Goal: Find contact information: Find contact information

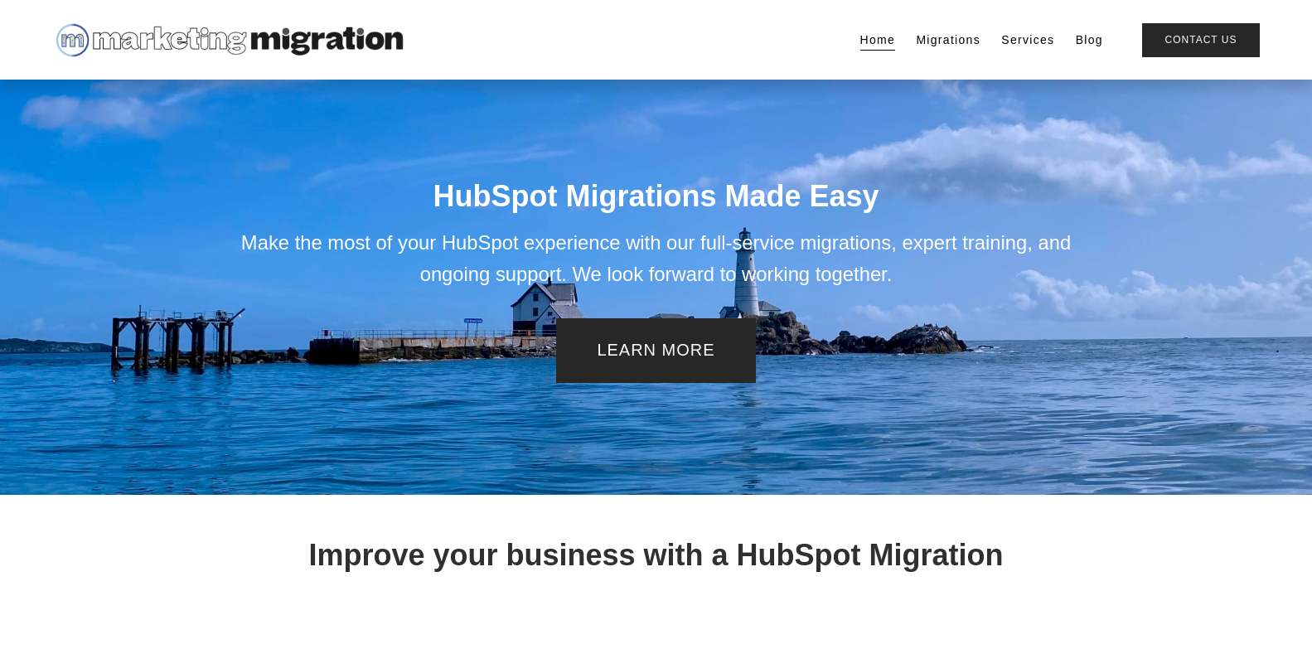
click at [738, 110] on div "HubSpot Migrations Made Easy Make the most of your HubSpot experience with our …" at bounding box center [656, 287] width 951 height 415
click at [1219, 37] on link "Contact Us" at bounding box center [1201, 40] width 117 height 34
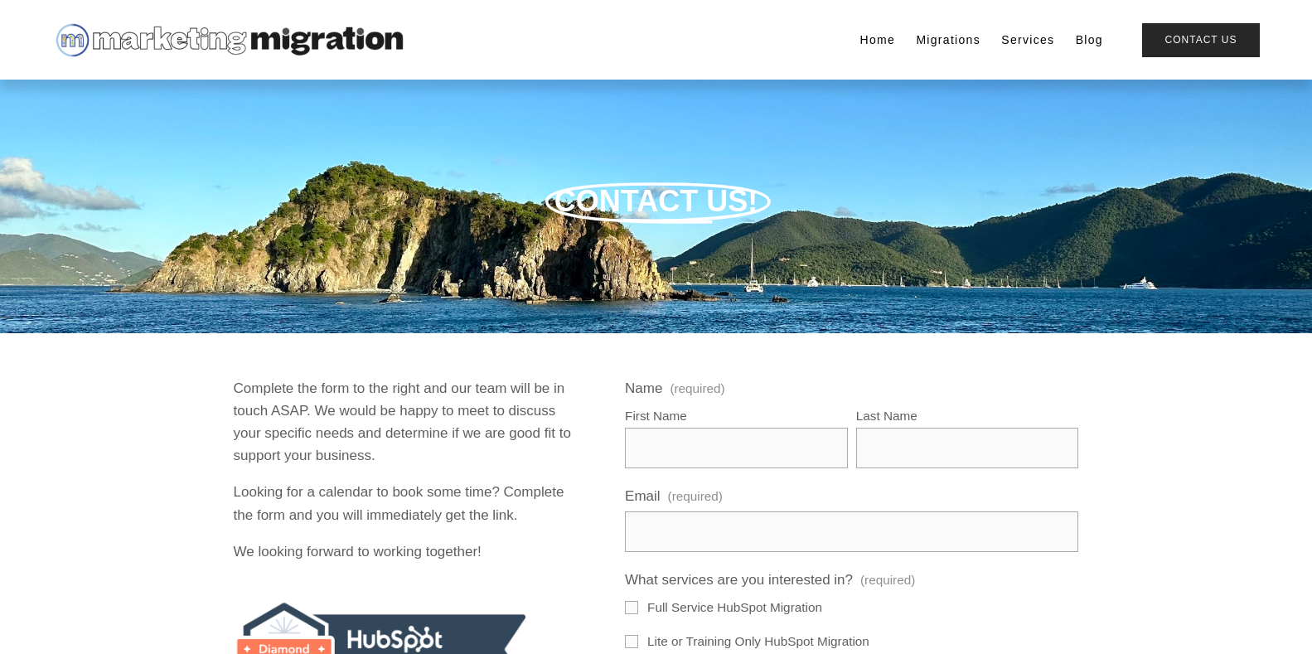
scroll to position [850, 0]
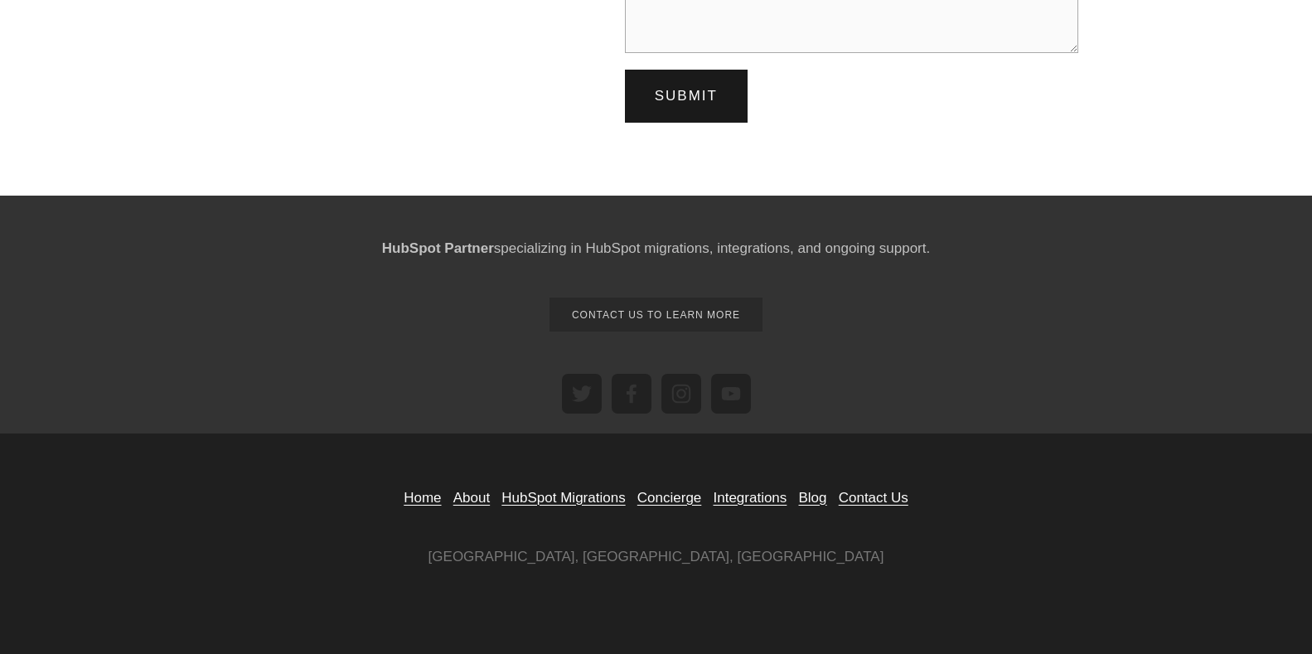
click at [712, 317] on link "Contact us to learn more" at bounding box center [657, 315] width 214 height 34
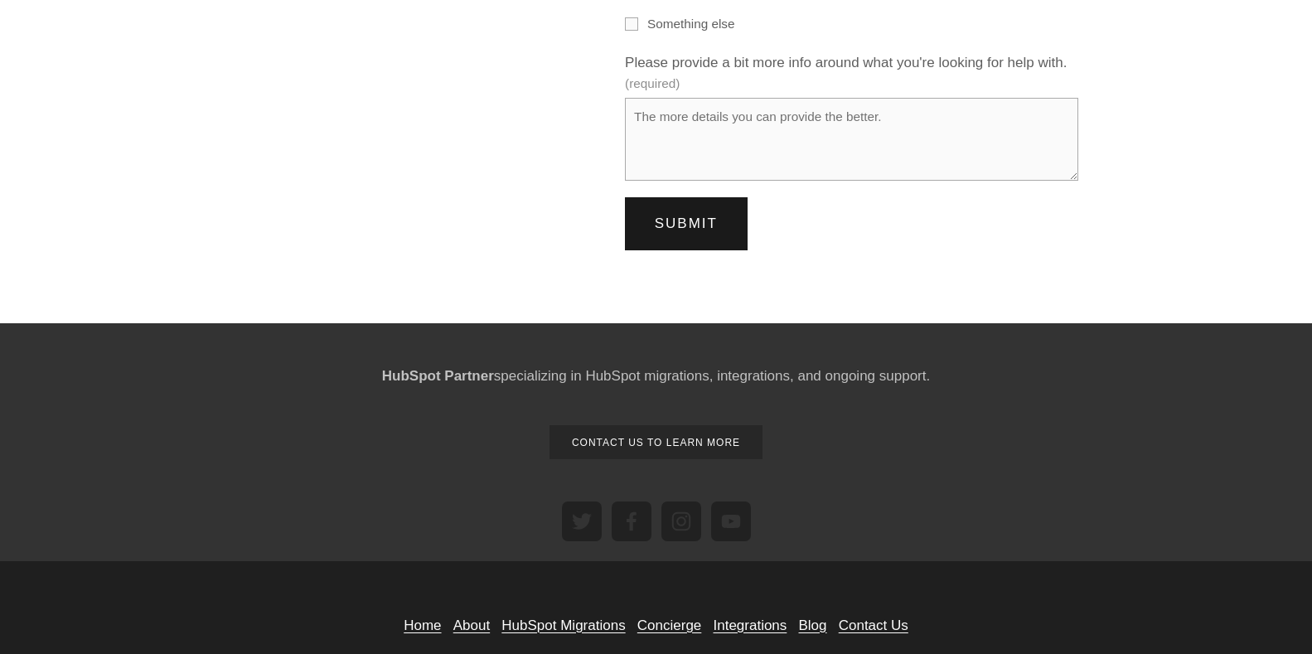
scroll to position [829, 0]
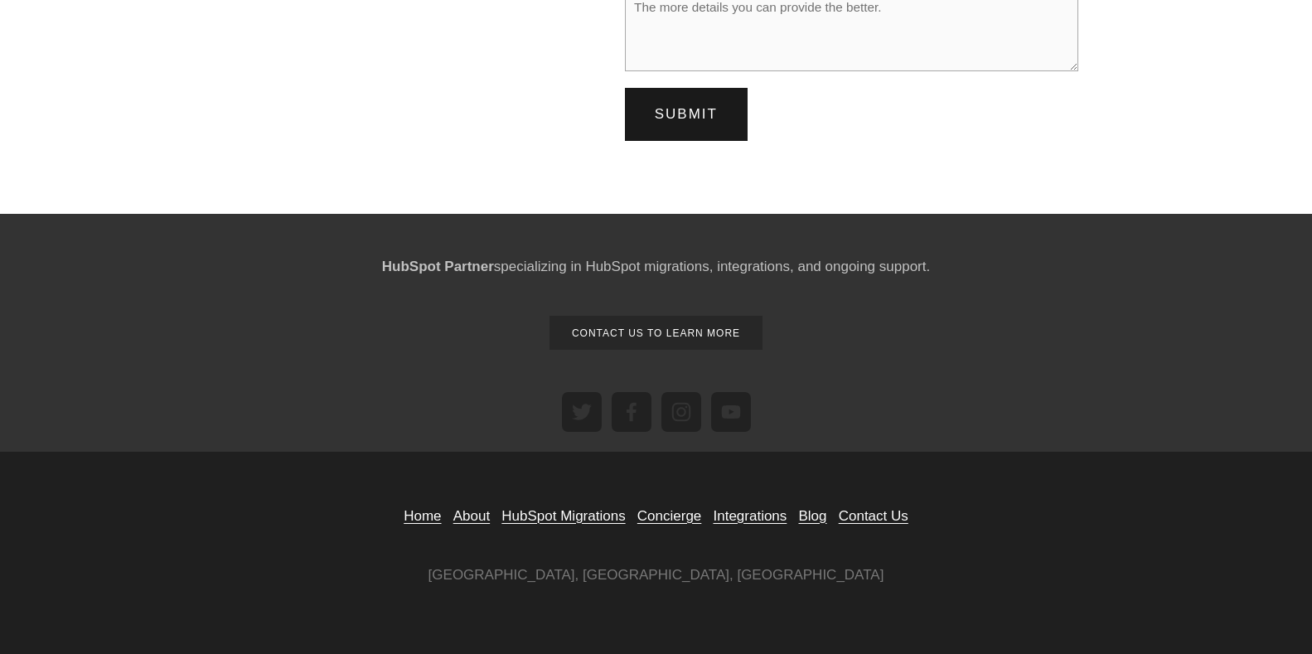
click at [861, 516] on link "Contact Us" at bounding box center [874, 516] width 70 height 22
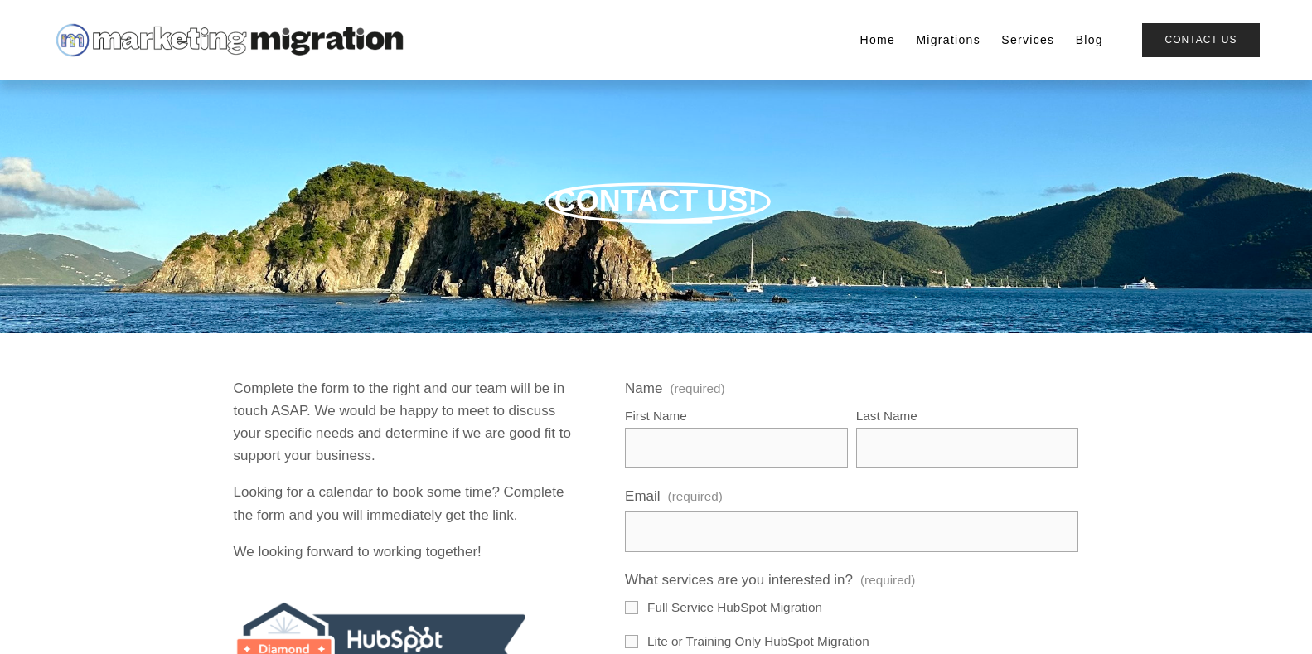
click at [199, 196] on div "CONTACT US!" at bounding box center [656, 207] width 1312 height 46
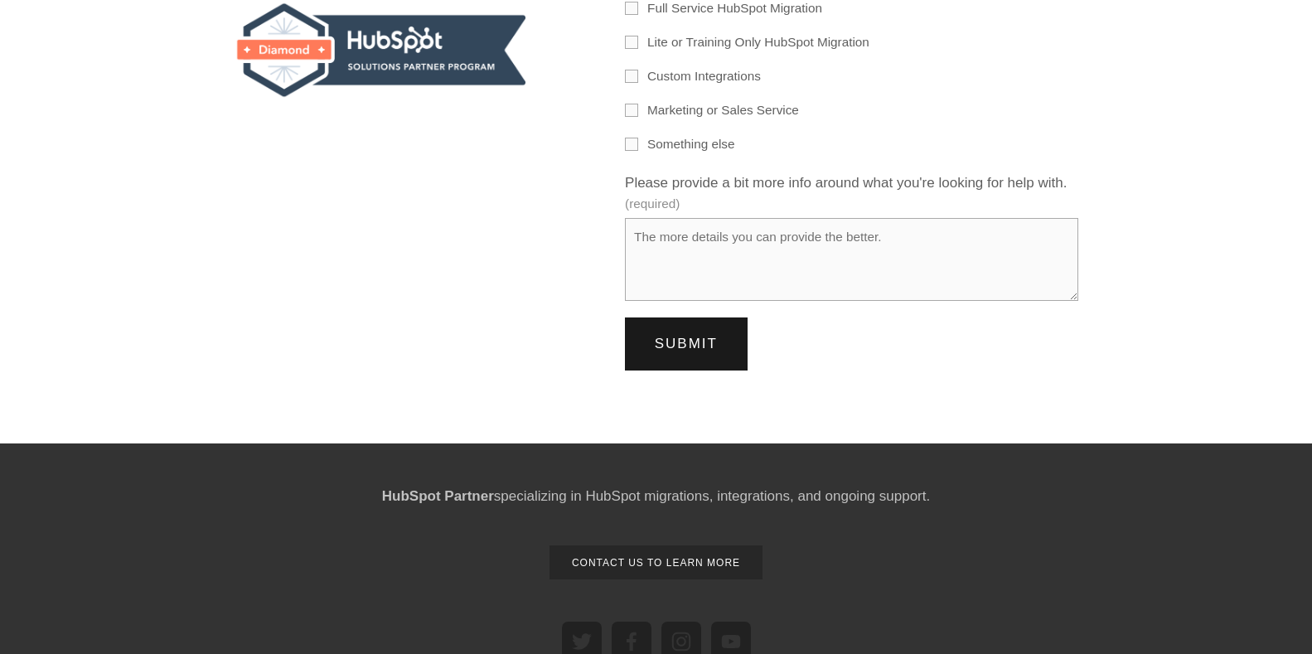
scroll to position [850, 0]
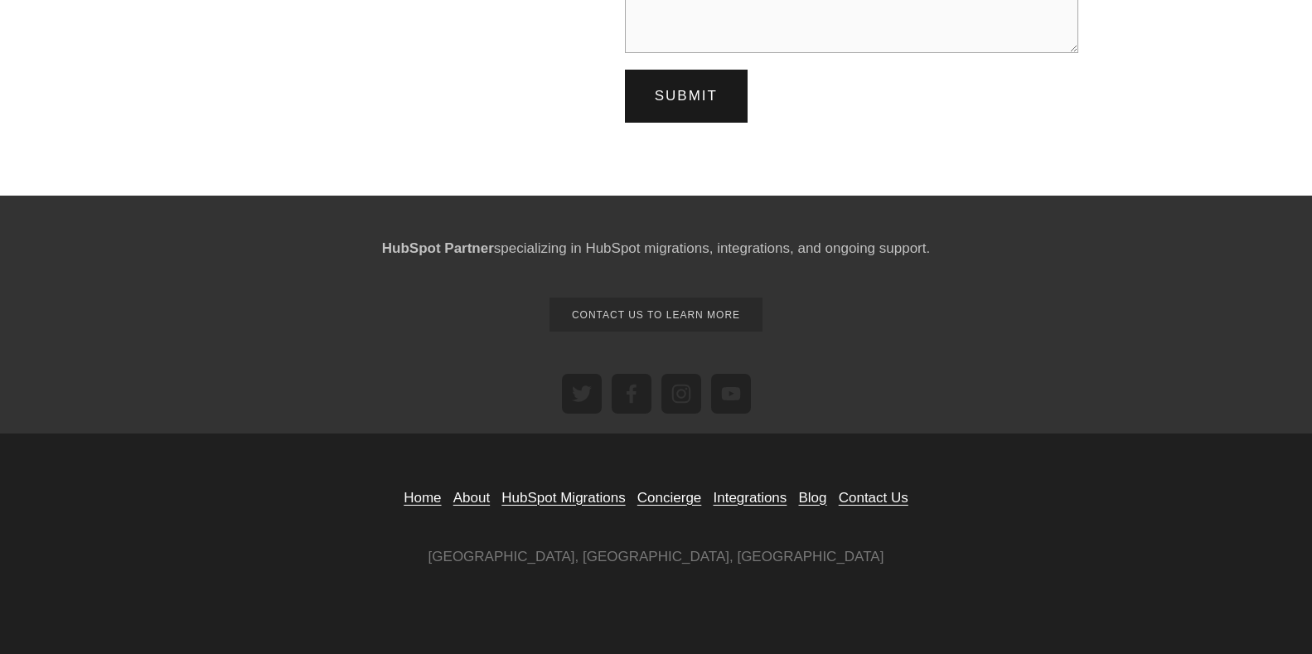
click at [666, 320] on link "Contact us to learn more" at bounding box center [657, 315] width 214 height 34
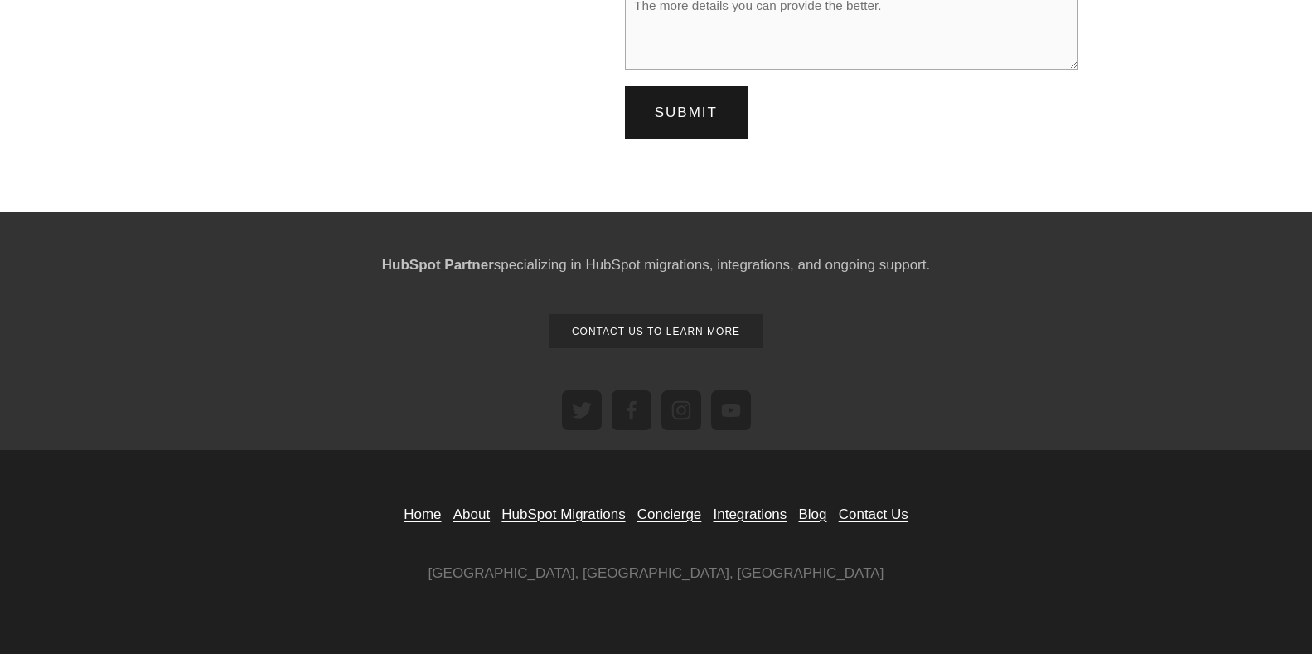
scroll to position [850, 0]
